Goal: Transaction & Acquisition: Purchase product/service

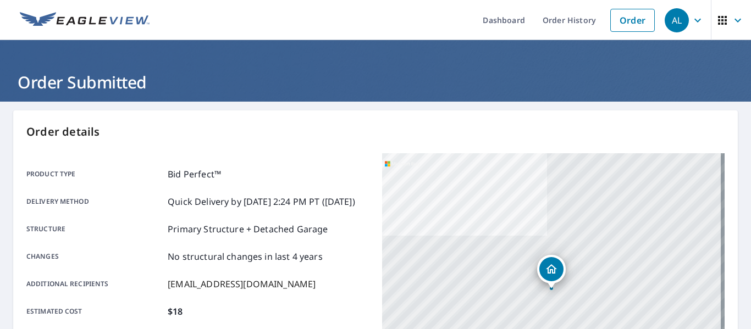
scroll to position [114, 0]
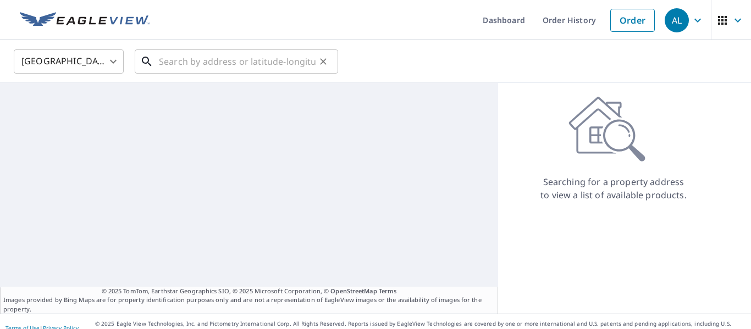
click at [206, 58] on input "text" at bounding box center [237, 61] width 157 height 31
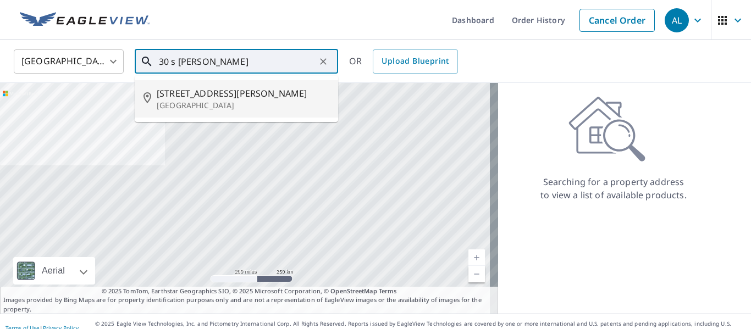
click at [202, 90] on span "30 S Pierson Rd" at bounding box center [243, 93] width 173 height 13
type input "30 S Pierson Rd Maplewood, NJ 07040"
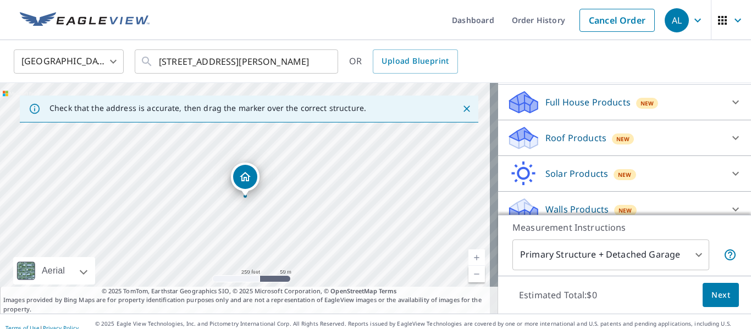
scroll to position [125, 0]
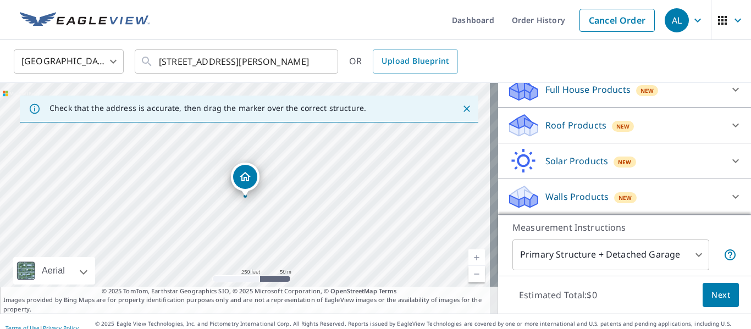
click at [722, 117] on div at bounding box center [735, 125] width 26 height 26
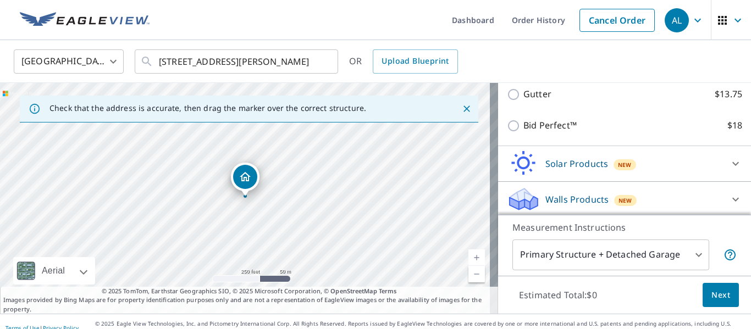
scroll to position [249, 0]
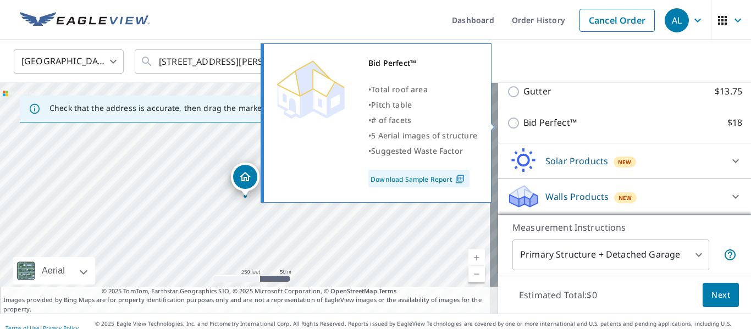
click at [507, 120] on input "Bid Perfect™ $18" at bounding box center [515, 122] width 16 height 13
checkbox input "true"
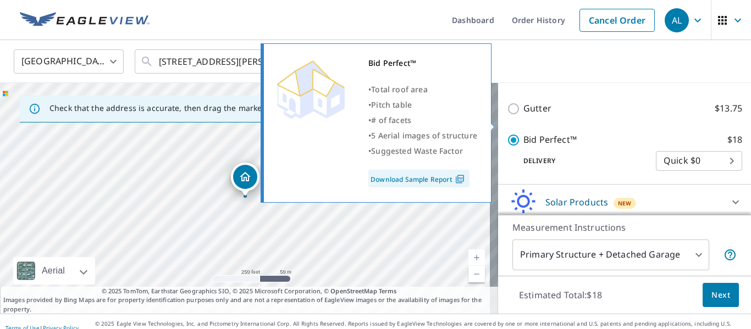
scroll to position [266, 0]
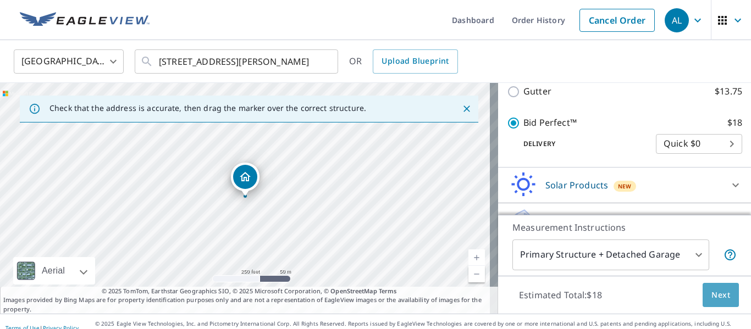
click at [711, 292] on span "Next" at bounding box center [720, 295] width 19 height 14
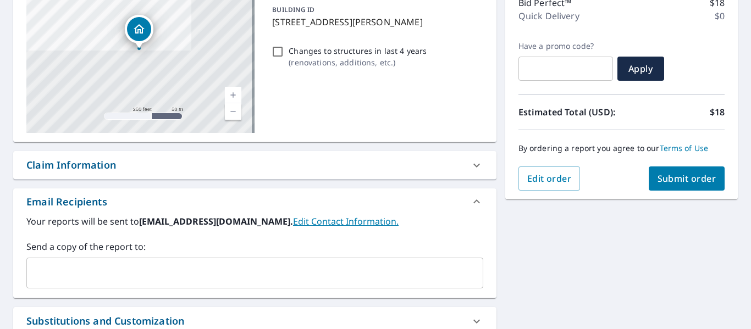
scroll to position [275, 0]
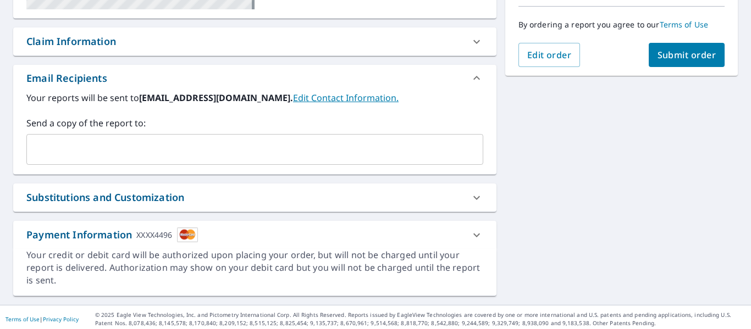
click at [198, 146] on input "text" at bounding box center [246, 149] width 430 height 21
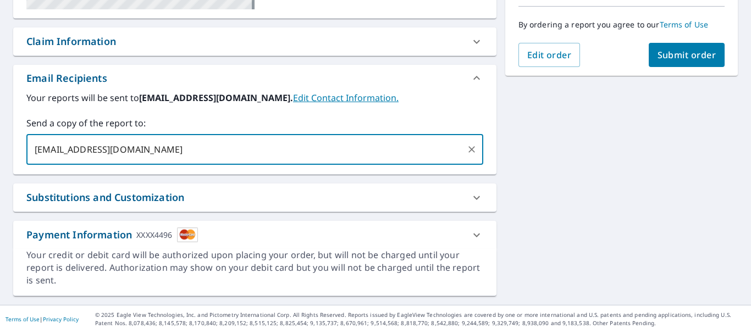
type input "[EMAIL_ADDRESS][DOMAIN_NAME]"
click at [653, 163] on div "30 S Pierson Rd Maplewood, NJ 07040 Aerial Road A standard road map Aerial A de…" at bounding box center [375, 66] width 751 height 478
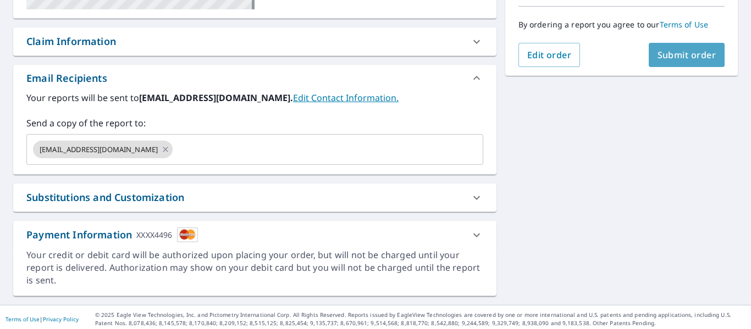
click at [680, 46] on button "Submit order" at bounding box center [686, 55] width 76 height 24
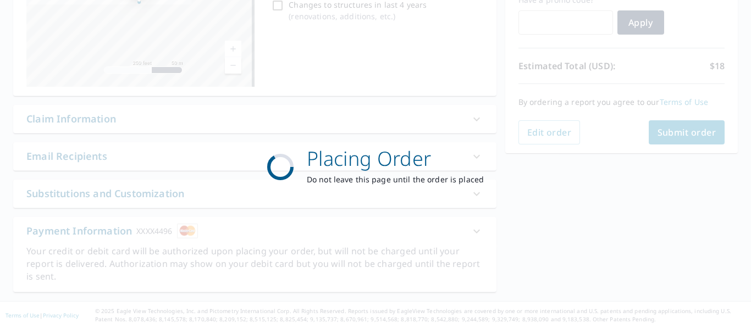
scroll to position [197, 0]
